Goal: Information Seeking & Learning: Compare options

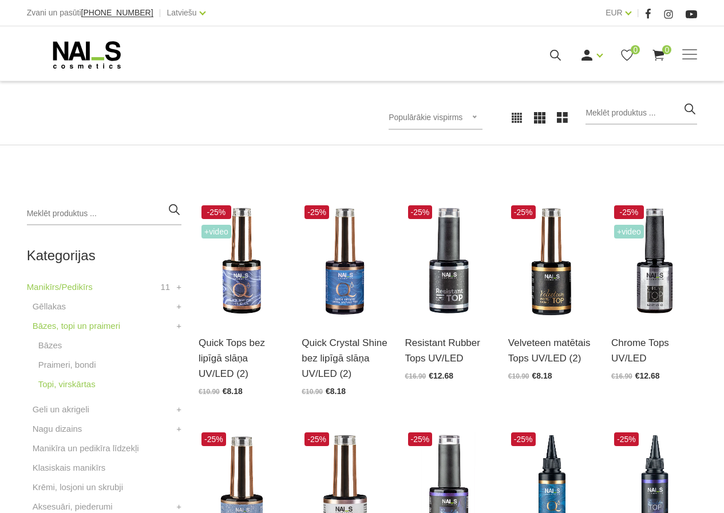
scroll to position [172, 0]
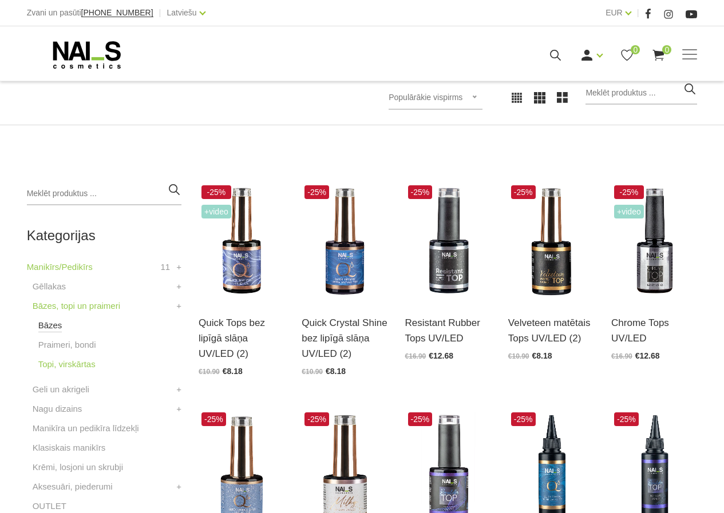
click at [49, 325] on link "Bāzes" at bounding box center [50, 326] width 24 height 14
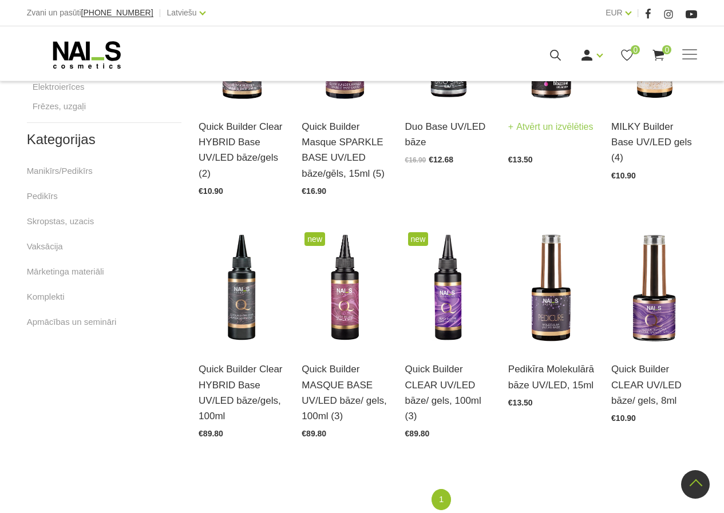
scroll to position [400, 0]
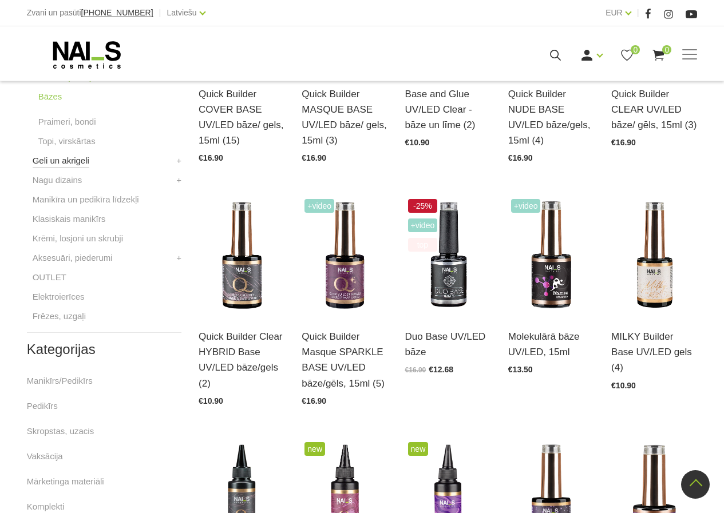
click at [70, 162] on link "Geli un akrigeli" at bounding box center [61, 161] width 57 height 14
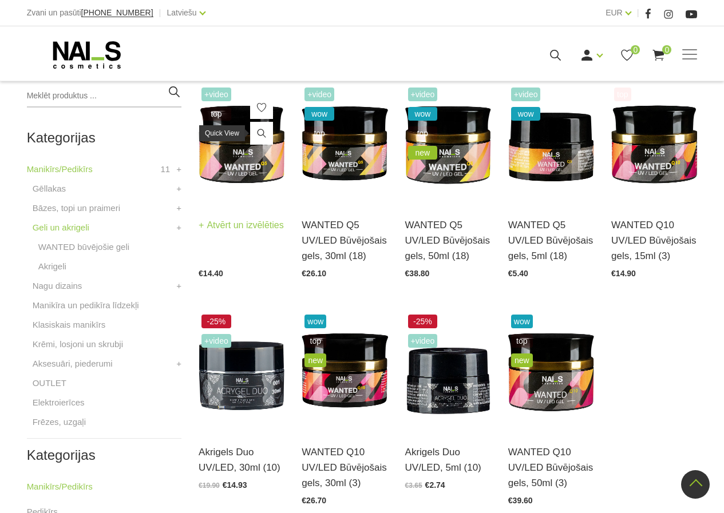
scroll to position [343, 0]
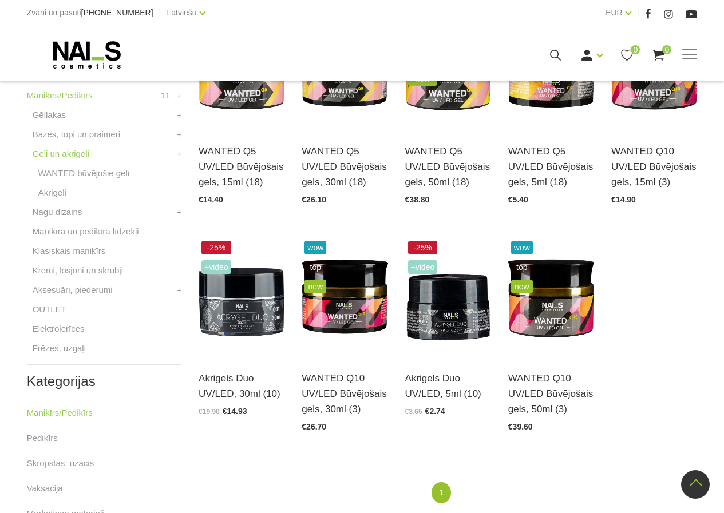
click at [172, 294] on li "Aksesuāri, piederumi Instrumenti, vīles Knaibles Otas Pincetes Standziņas, šķēr…" at bounding box center [104, 292] width 154 height 19
click at [176, 287] on link "+" at bounding box center [178, 290] width 5 height 14
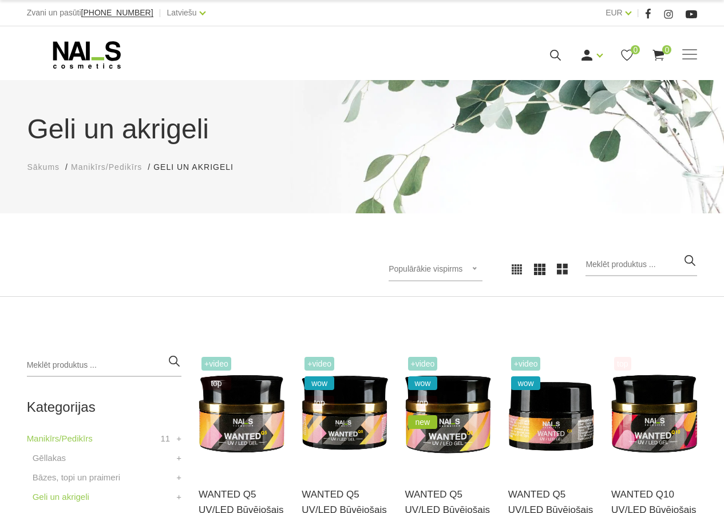
scroll to position [286, 0]
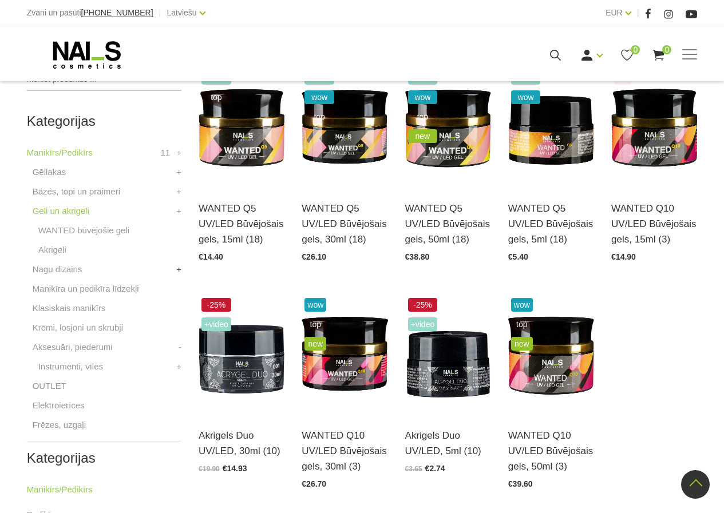
click at [176, 267] on link "+" at bounding box center [178, 270] width 5 height 14
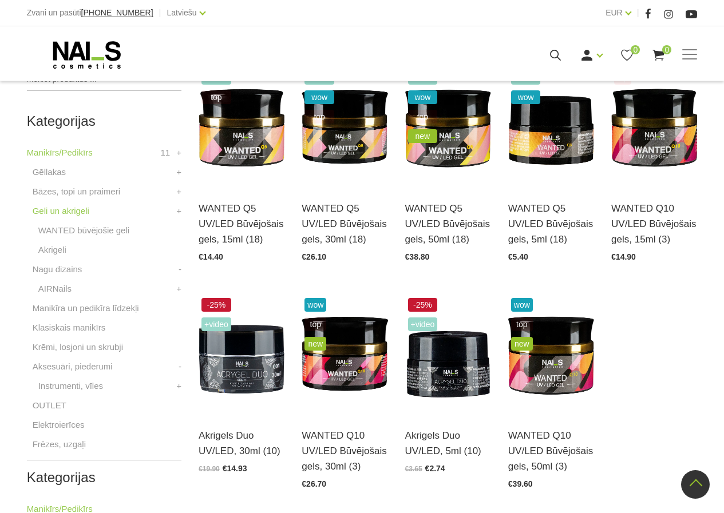
click at [177, 268] on li "Nagu dizains AIRNails Aerogrāfs, detaļas Krāsas Piederumi Trafareti + -" at bounding box center [104, 282] width 154 height 39
click at [181, 272] on link "-" at bounding box center [179, 270] width 3 height 14
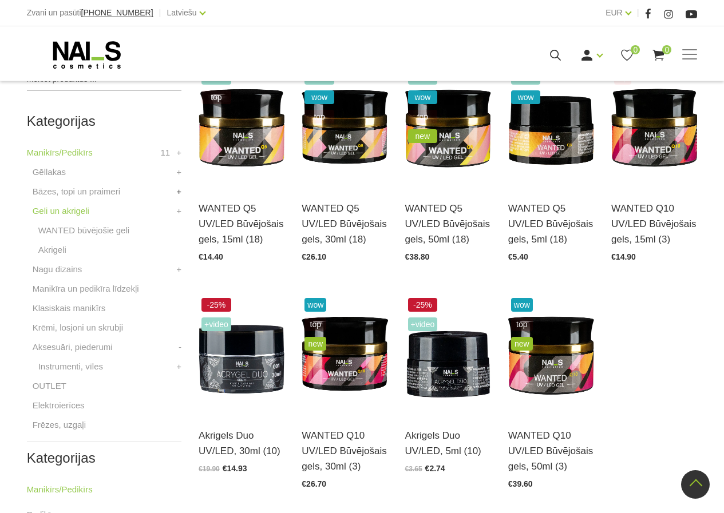
click at [181, 192] on link "+" at bounding box center [178, 192] width 5 height 14
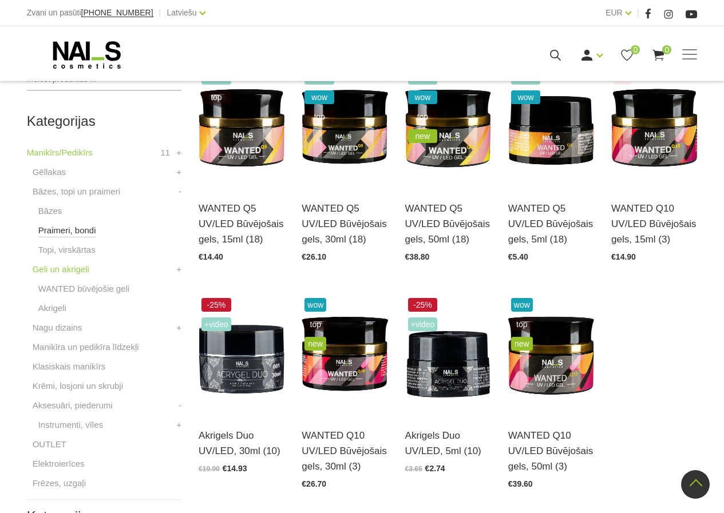
click at [57, 233] on link "Praimeri, bondi" at bounding box center [67, 231] width 58 height 14
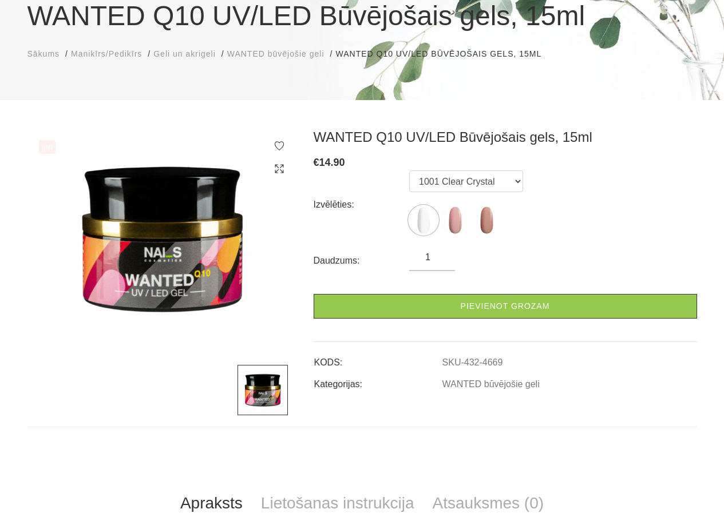
scroll to position [114, 0]
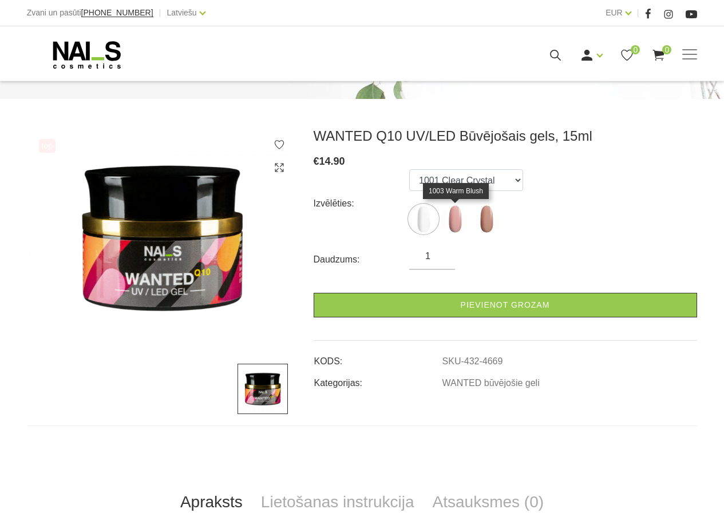
click at [463, 223] on img at bounding box center [454, 219] width 29 height 29
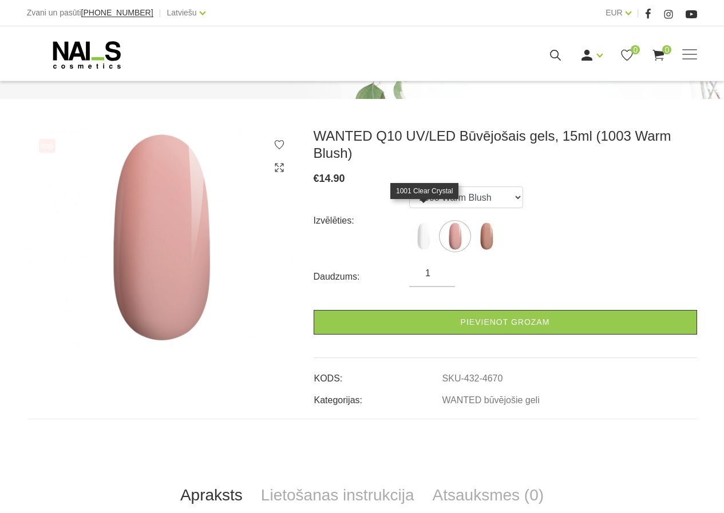
click at [432, 222] on img at bounding box center [423, 236] width 29 height 29
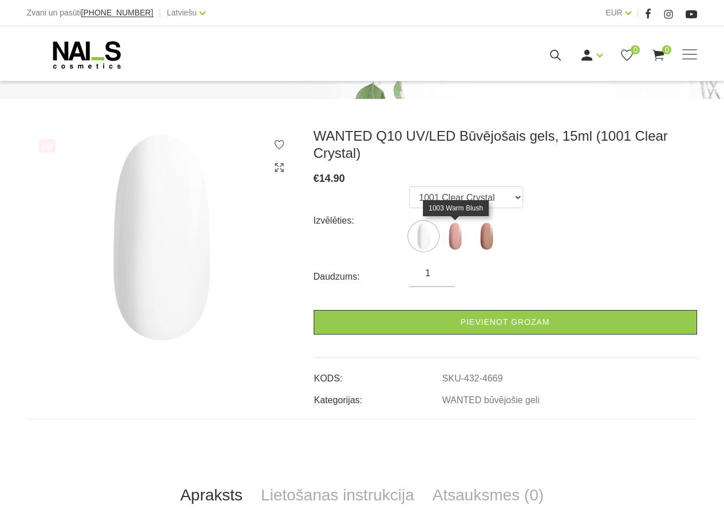
click at [456, 233] on img at bounding box center [454, 236] width 29 height 29
select select "4670"
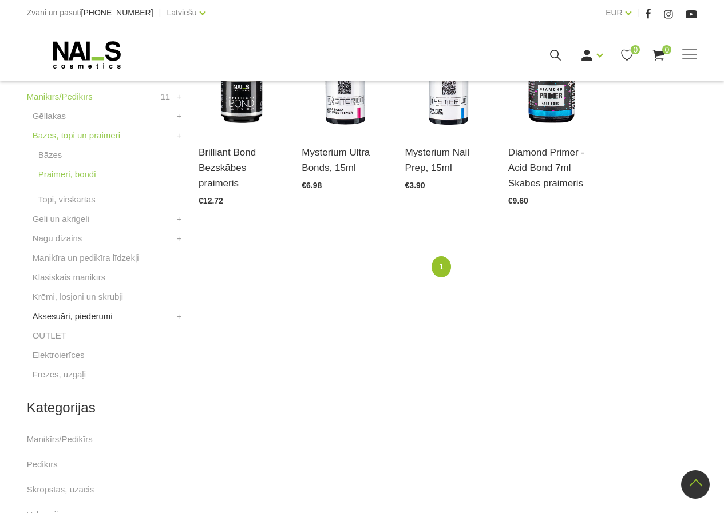
scroll to position [343, 0]
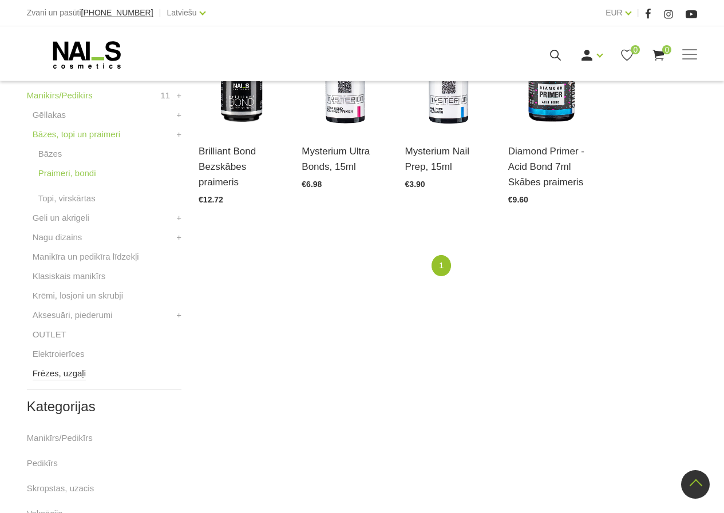
click at [55, 373] on link "Frēzes, uzgaļi" at bounding box center [59, 374] width 53 height 14
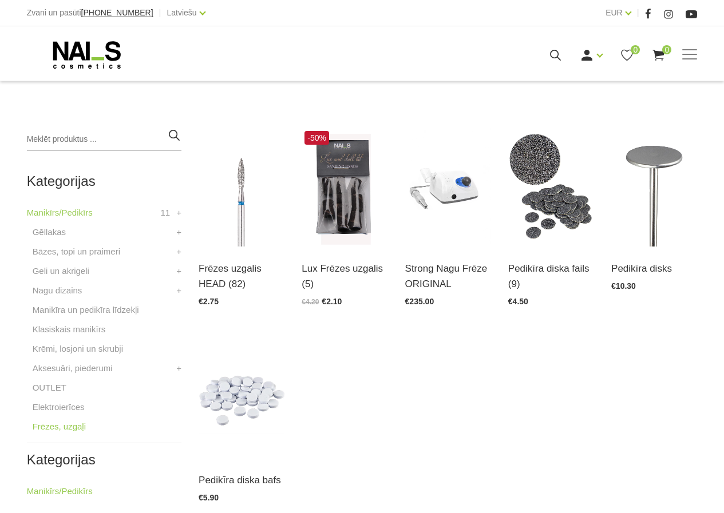
scroll to position [229, 0]
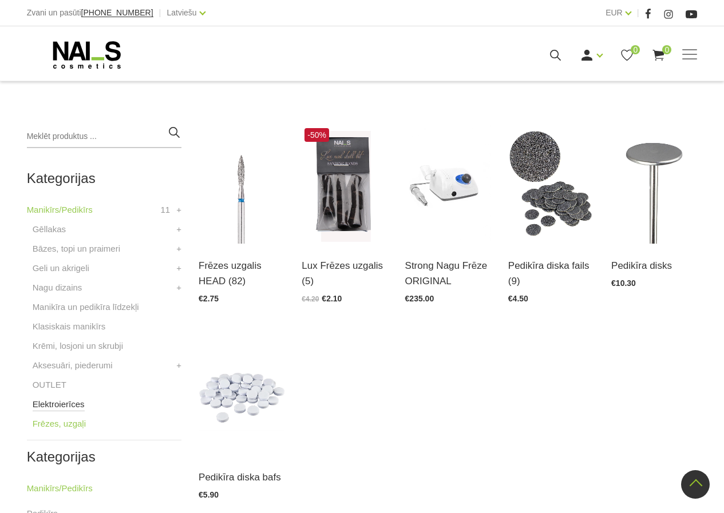
click at [61, 407] on link "Elektroierīces" at bounding box center [59, 405] width 52 height 14
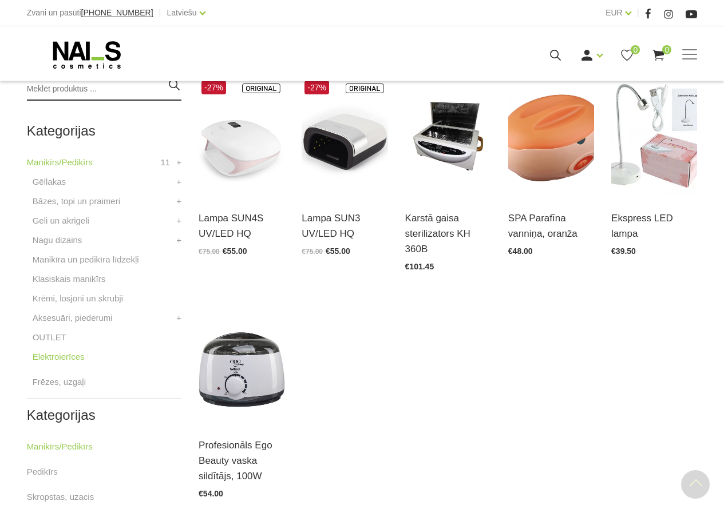
scroll to position [286, 0]
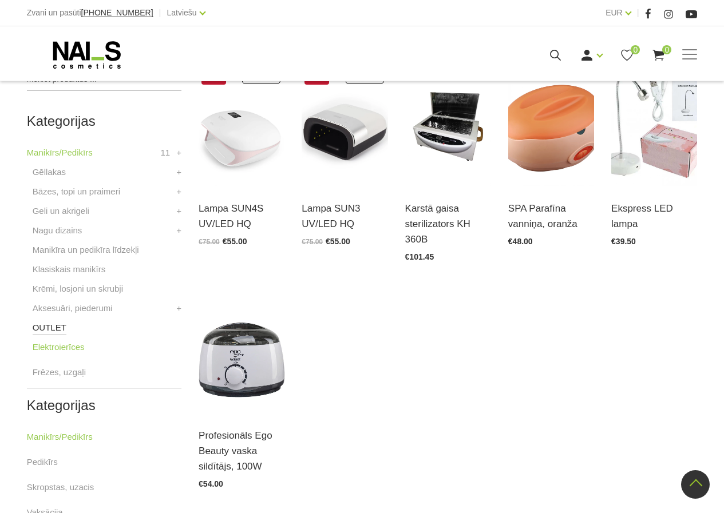
click at [46, 326] on link "OUTLET" at bounding box center [50, 328] width 34 height 14
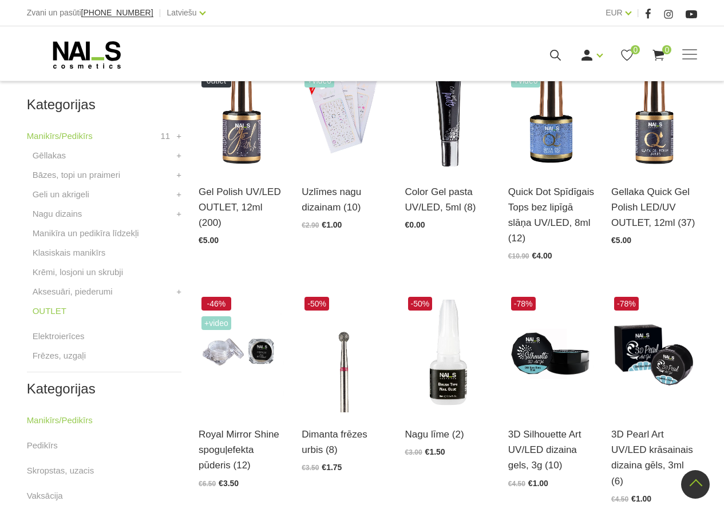
scroll to position [284, 0]
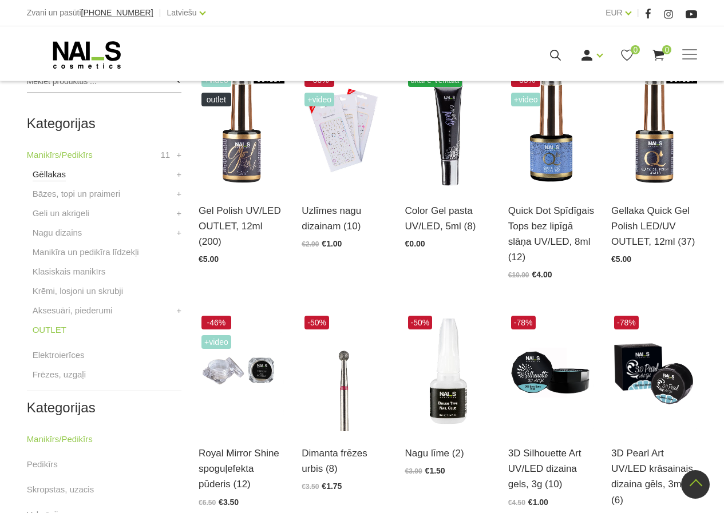
click at [55, 172] on link "Gēllakas" at bounding box center [49, 175] width 33 height 14
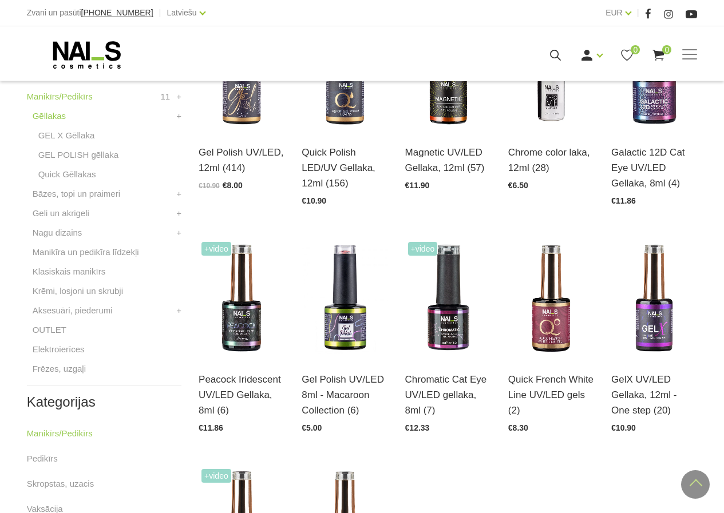
scroll to position [343, 0]
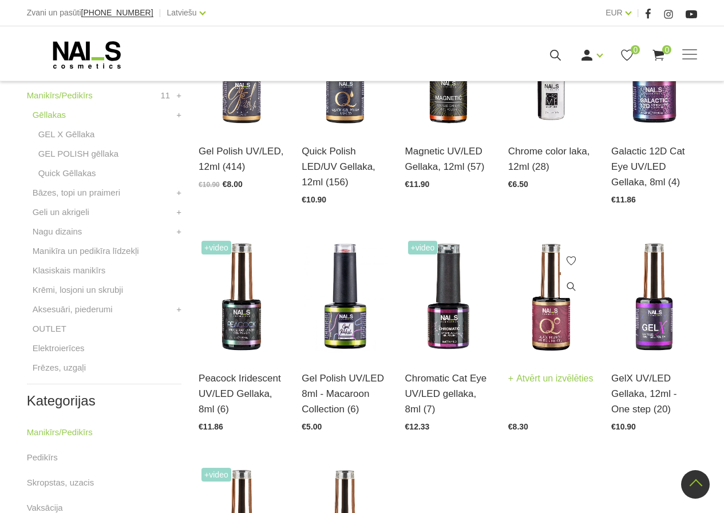
click at [551, 297] on img at bounding box center [551, 297] width 86 height 118
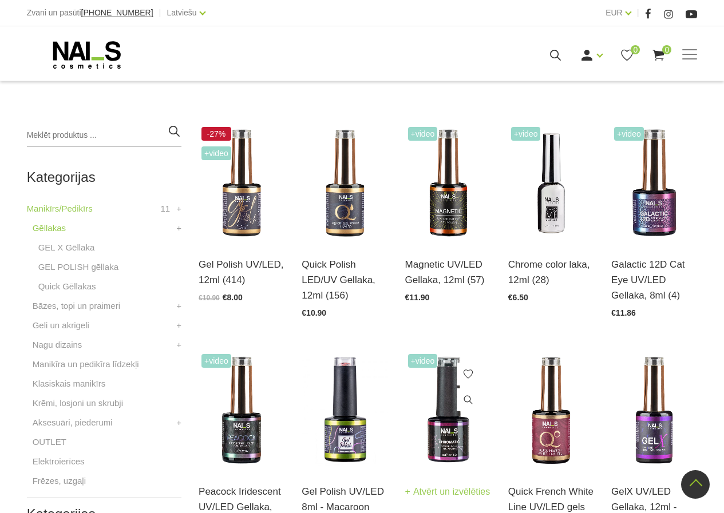
scroll to position [229, 0]
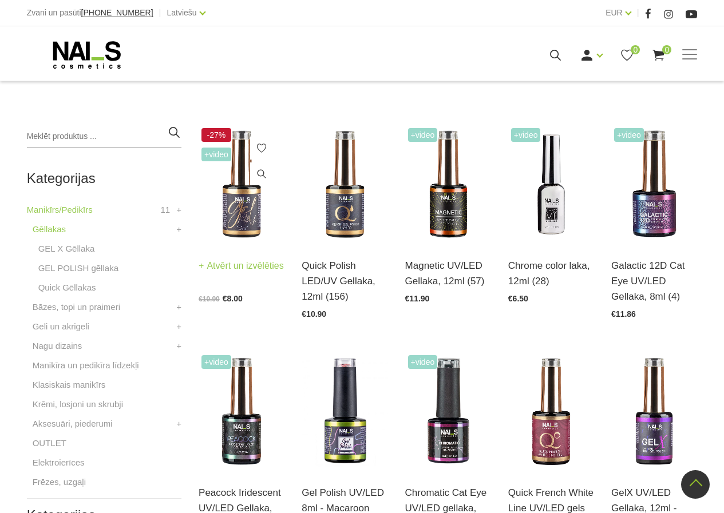
click at [228, 189] on img at bounding box center [241, 184] width 86 height 118
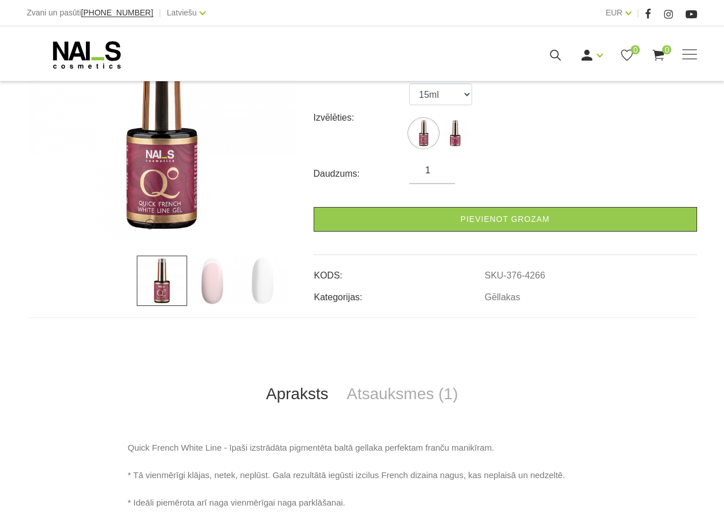
scroll to position [229, 0]
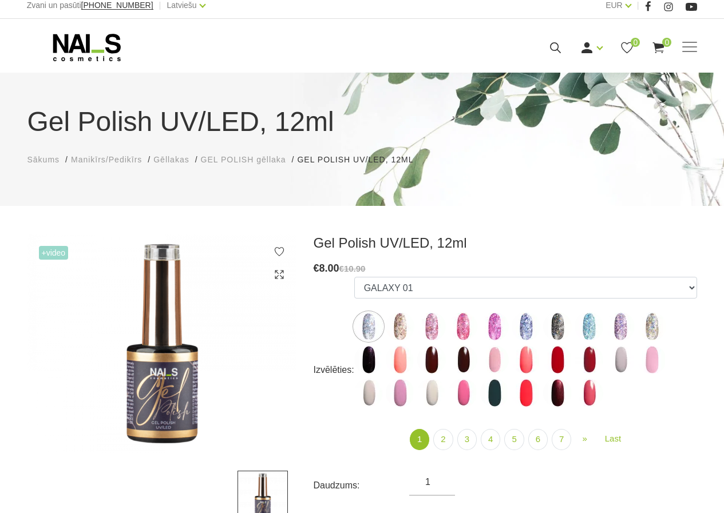
scroll to position [114, 0]
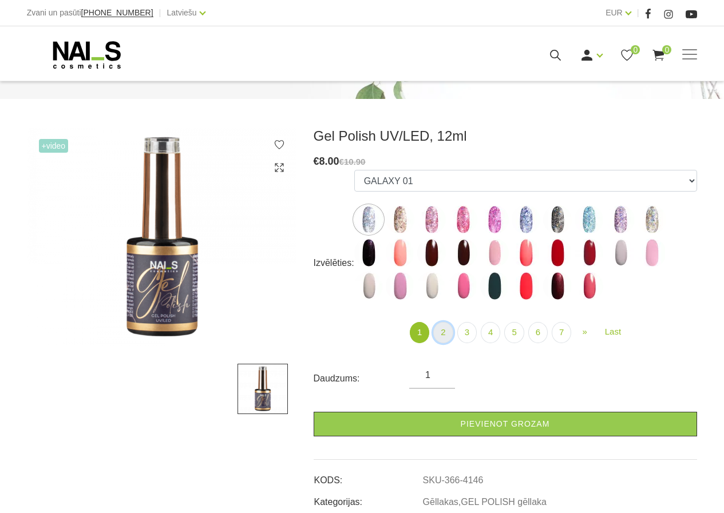
click at [448, 325] on link "2" at bounding box center [442, 332] width 19 height 21
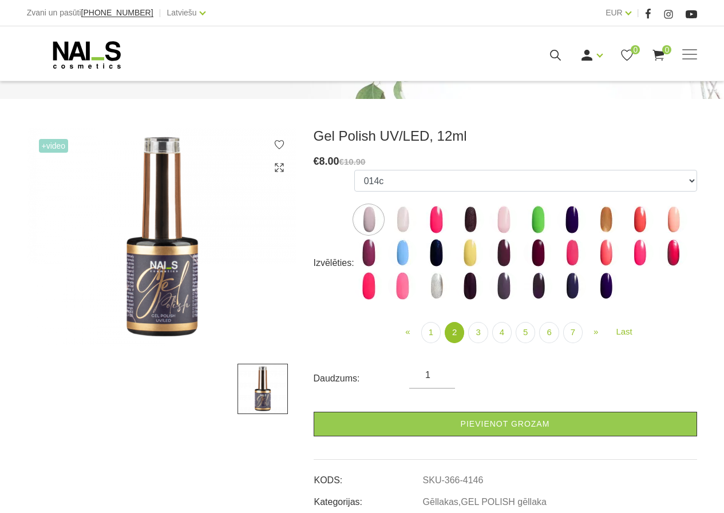
click at [534, 253] on img at bounding box center [537, 253] width 29 height 29
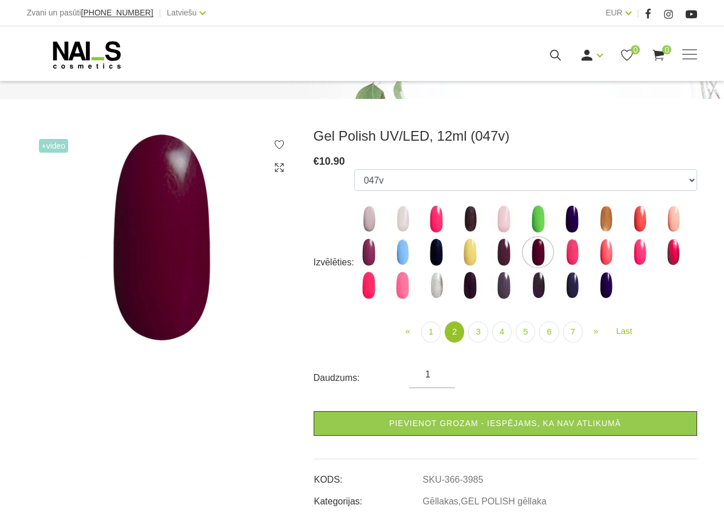
click at [398, 223] on img at bounding box center [402, 219] width 29 height 29
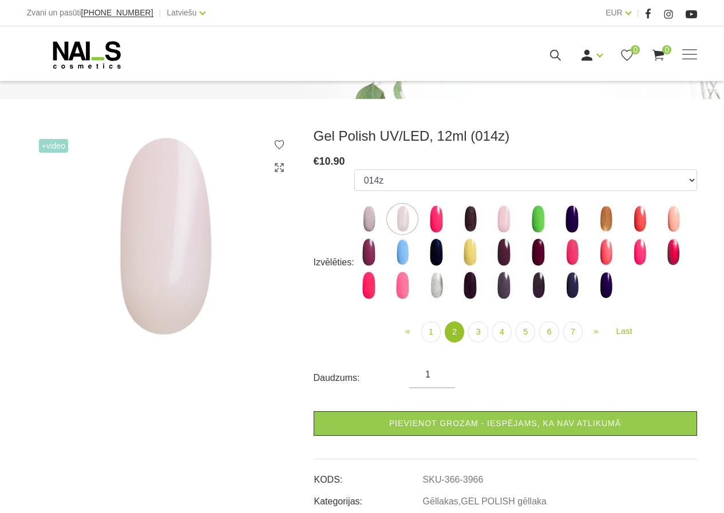
click at [373, 220] on img at bounding box center [368, 219] width 29 height 29
select select "3965"
